Goal: Find specific page/section: Find specific page/section

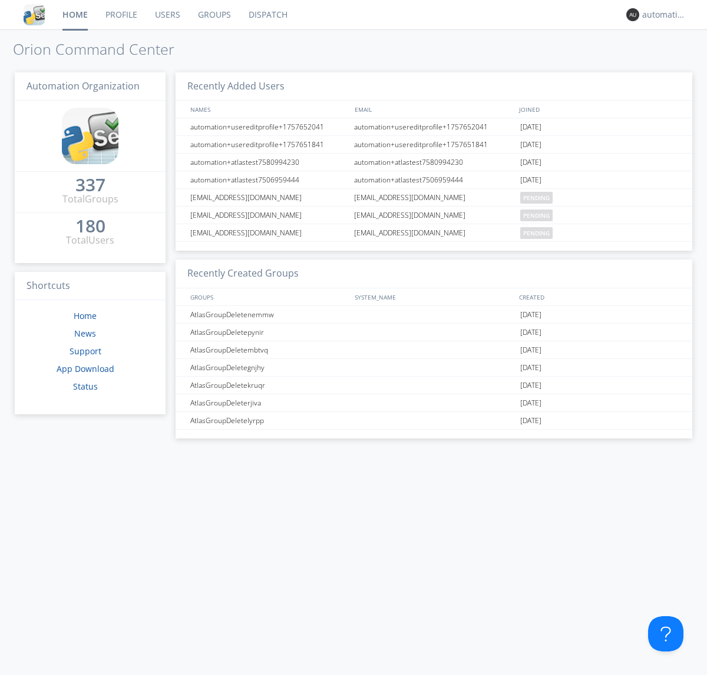
click at [267, 15] on link "Dispatch" at bounding box center [268, 14] width 57 height 29
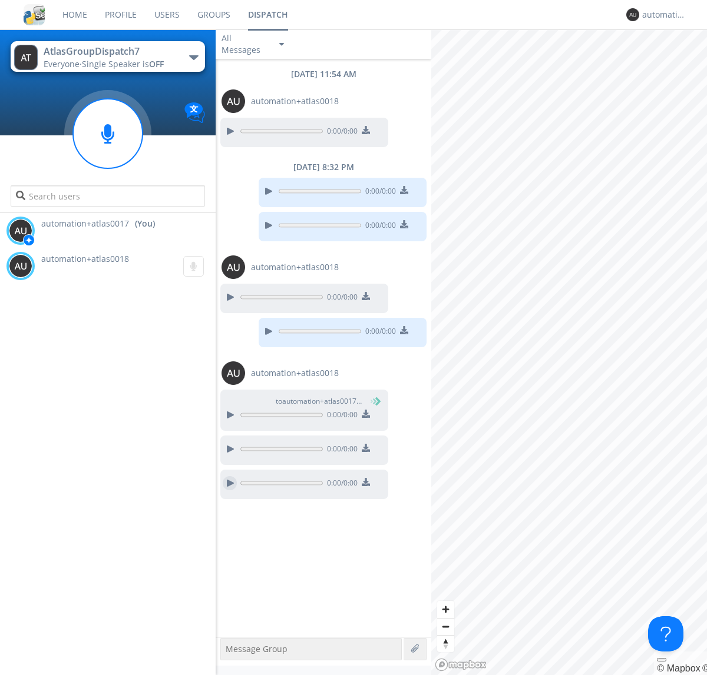
click at [230, 483] on div at bounding box center [230, 483] width 14 height 14
click at [661, 15] on div "automation+atlas0017" at bounding box center [664, 15] width 44 height 12
